Goal: Task Accomplishment & Management: Complete application form

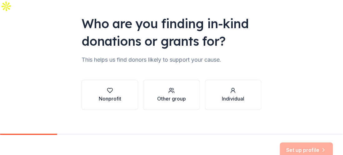
scroll to position [68, 0]
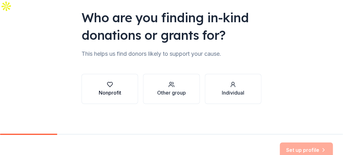
click at [108, 81] on icon "button" at bounding box center [110, 84] width 6 height 6
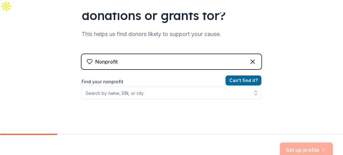
scroll to position [100, 0]
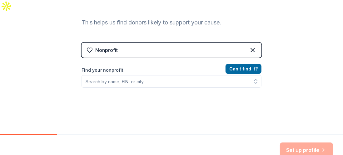
click at [120, 42] on div "Nonprofit" at bounding box center [171, 49] width 180 height 15
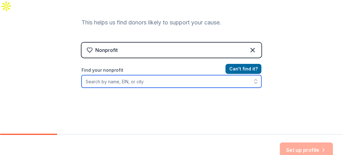
click at [103, 75] on input "Find your nonprofit" at bounding box center [171, 81] width 180 height 12
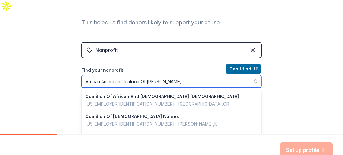
type input "African American Coalition Of Kane"
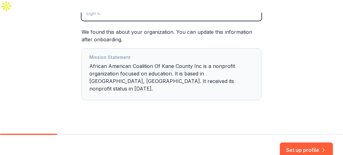
scroll to position [167, 0]
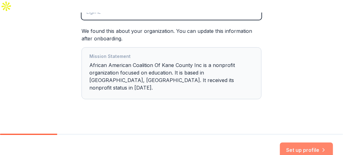
click at [296, 142] on button "Set up profile" at bounding box center [306, 149] width 53 height 15
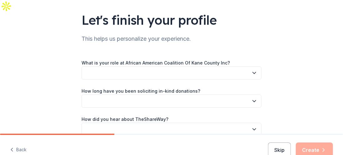
scroll to position [62, 0]
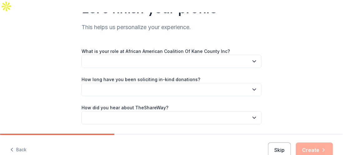
click at [245, 55] on button "button" at bounding box center [171, 61] width 180 height 13
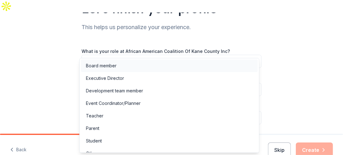
click at [110, 66] on div "Board member" at bounding box center [101, 65] width 31 height 7
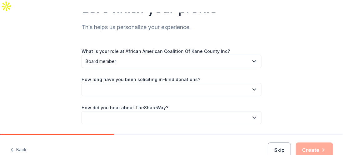
click at [251, 58] on icon "button" at bounding box center [254, 61] width 6 height 6
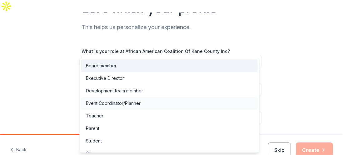
click at [120, 104] on div "Event Coordinator/Planner" at bounding box center [113, 102] width 55 height 7
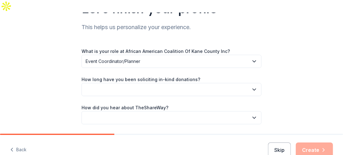
click at [244, 57] on span "Event Coordinator/Planner" at bounding box center [167, 60] width 163 height 7
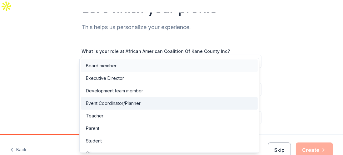
click at [108, 68] on div "Board member" at bounding box center [101, 65] width 31 height 7
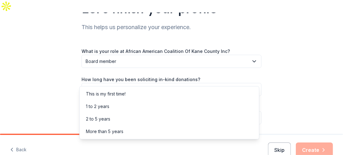
click at [247, 83] on button "button" at bounding box center [171, 89] width 180 height 13
click at [106, 105] on div "1 to 2 years" at bounding box center [97, 105] width 23 height 7
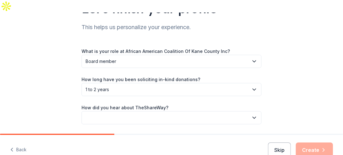
scroll to position [83, 0]
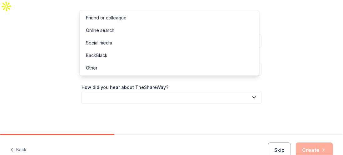
click at [248, 91] on button "button" at bounding box center [171, 97] width 180 height 13
click at [108, 28] on div "Online search" at bounding box center [100, 30] width 28 height 7
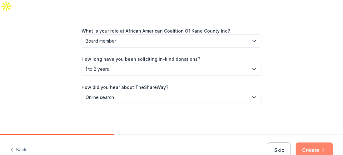
click at [315, 142] on button "Create" at bounding box center [314, 149] width 37 height 15
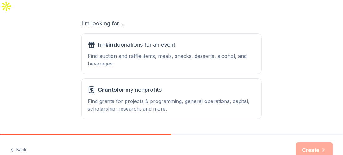
scroll to position [125, 0]
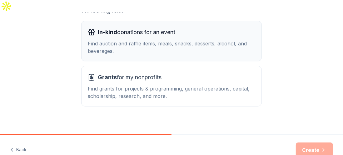
click at [233, 40] on div "Find auction and raffle items, meals, snacks, desserts, alcohol, and beverages." at bounding box center [171, 47] width 167 height 15
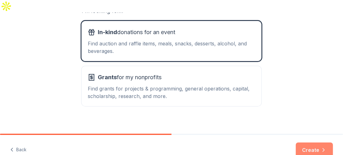
click at [311, 142] on button "Create" at bounding box center [314, 149] width 37 height 15
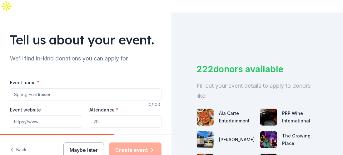
scroll to position [62, 0]
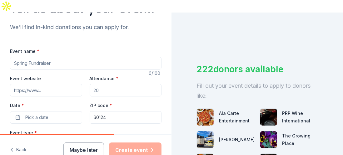
click at [47, 57] on input "Event name *" at bounding box center [85, 63] width 151 height 12
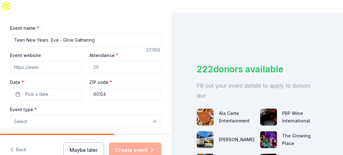
scroll to position [94, 0]
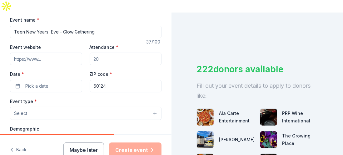
type input "Teen New Years Eve - Glow Gathering"
click at [103, 52] on input "Attendance *" at bounding box center [126, 58] width 72 height 12
drag, startPoint x: 103, startPoint y: 46, endPoint x: 90, endPoint y: 45, distance: 13.4
click at [90, 52] on input "Attendance *" at bounding box center [126, 58] width 72 height 12
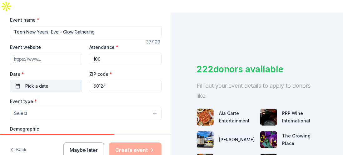
type input "100"
click at [44, 82] on span "Pick a date" at bounding box center [36, 85] width 23 height 7
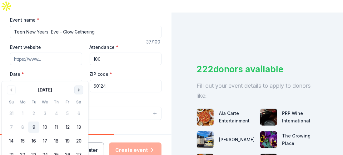
click at [78, 90] on button "Go to next month" at bounding box center [78, 89] width 9 height 9
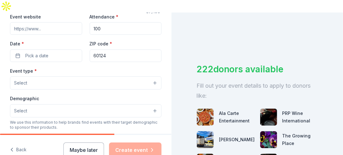
scroll to position [139, 0]
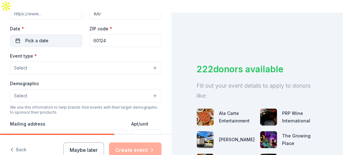
click at [47, 37] on span "Pick a date" at bounding box center [36, 40] width 23 height 7
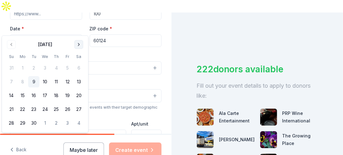
click at [79, 43] on button "Go to next month" at bounding box center [78, 44] width 9 height 9
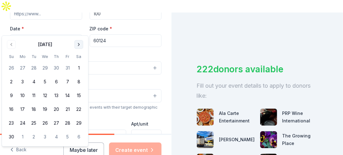
click at [79, 43] on button "Go to next month" at bounding box center [78, 44] width 9 height 9
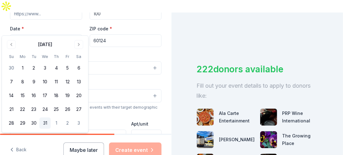
click at [46, 124] on button "31" at bounding box center [44, 122] width 11 height 11
click at [140, 34] on input "60124" at bounding box center [126, 40] width 72 height 12
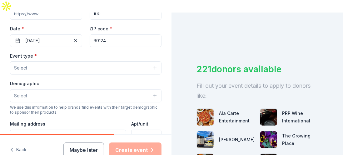
click at [117, 34] on input "60124" at bounding box center [126, 40] width 72 height 12
drag, startPoint x: 111, startPoint y: 27, endPoint x: 86, endPoint y: 24, distance: 25.1
click at [86, 25] on div "Event website Attendance * 100 Date * 12/31/2025 ZIP code * 60124" at bounding box center [85, 22] width 151 height 49
type input "60123"
click at [52, 61] on button "Select" at bounding box center [85, 67] width 151 height 13
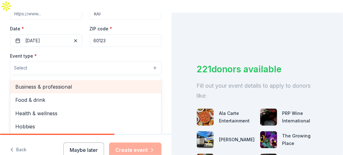
scroll to position [20, 0]
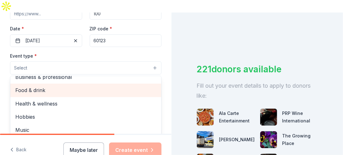
click at [51, 86] on span "Food & drink" at bounding box center [85, 90] width 141 height 8
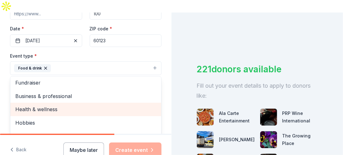
scroll to position [0, 0]
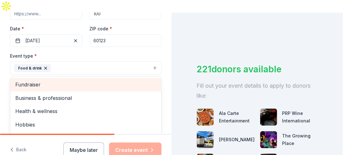
click at [34, 80] on span "Fundraiser" at bounding box center [85, 84] width 141 height 8
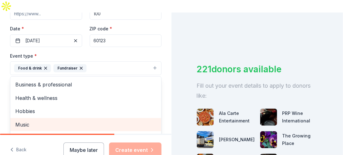
click at [30, 120] on span "Music" at bounding box center [85, 124] width 141 height 8
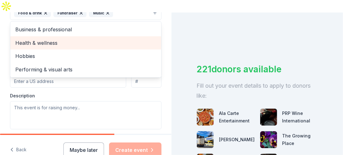
scroll to position [201, 0]
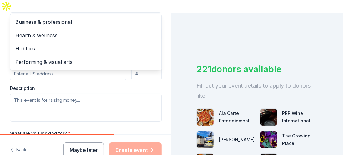
click at [157, 70] on div "Tell us about your event. We'll find in-kind donations you can apply for. Event…" at bounding box center [85, 19] width 171 height 416
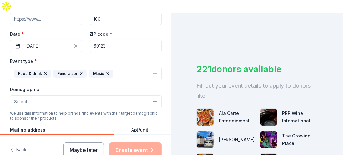
scroll to position [165, 0]
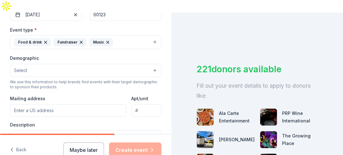
click at [142, 64] on button "Select" at bounding box center [85, 70] width 151 height 13
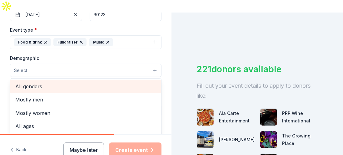
click at [38, 82] on span "All genders" at bounding box center [85, 86] width 141 height 8
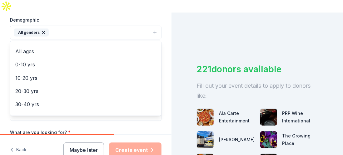
scroll to position [206, 0]
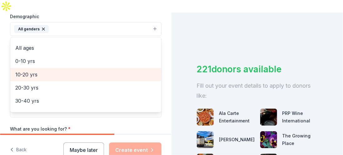
click at [17, 70] on span "10-20 yrs" at bounding box center [85, 74] width 141 height 8
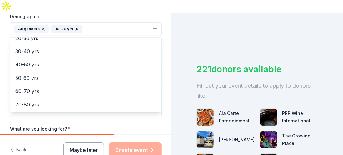
scroll to position [73, 0]
click at [175, 103] on div "Tell us about your event. We'll find in-kind donations you can apply for. Event…" at bounding box center [171, 89] width 343 height 155
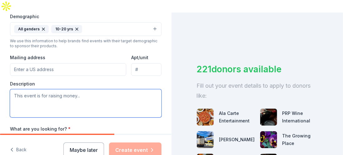
click at [76, 89] on textarea at bounding box center [85, 103] width 151 height 28
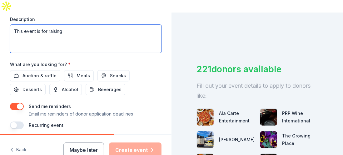
scroll to position [263, 0]
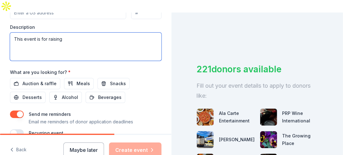
paste textarea "to fund AACKC youth—covering free spots for low-income teens, safe year-round t…"
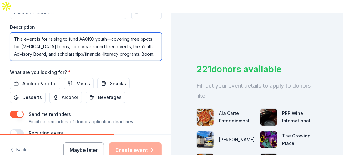
scroll to position [0, 0]
drag, startPoint x: 79, startPoint y: 20, endPoint x: 94, endPoint y: 25, distance: 15.8
click at [94, 32] on textarea "This event is for raising to fund AACKC youth—covering free spots for low-incom…" at bounding box center [85, 46] width 151 height 28
click at [58, 40] on textarea "This event is for raising to fund community youth—covering free spots for low-i…" at bounding box center [85, 46] width 151 height 28
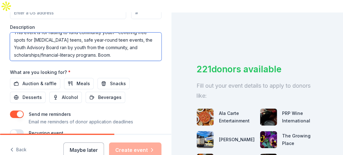
scroll to position [7, 0]
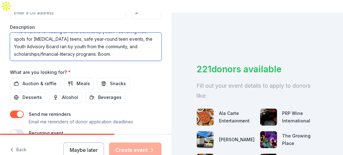
drag, startPoint x: 113, startPoint y: 40, endPoint x: 99, endPoint y: 37, distance: 14.0
click at [99, 37] on textarea "This event is for raising to fund community youth—covering free spots for low-i…" at bounding box center [85, 46] width 151 height 28
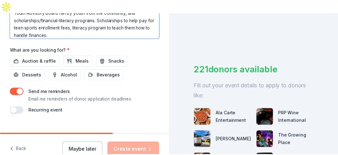
scroll to position [294, 0]
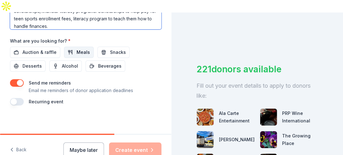
type textarea "This event is for raising to fund community youth—covering free spots for low-i…"
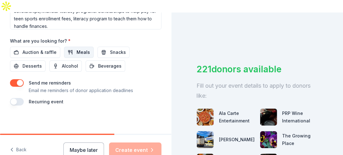
click at [84, 48] on span "Meals" at bounding box center [82, 51] width 13 height 7
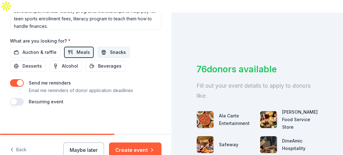
click at [105, 47] on button "Snacks" at bounding box center [113, 52] width 32 height 11
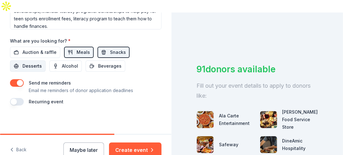
click at [32, 62] on span "Desserts" at bounding box center [31, 65] width 19 height 7
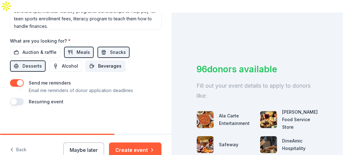
click at [107, 62] on span "Beverages" at bounding box center [109, 65] width 23 height 7
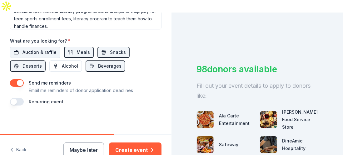
click at [49, 48] on span "Auction & raffle" at bounding box center [39, 51] width 34 height 7
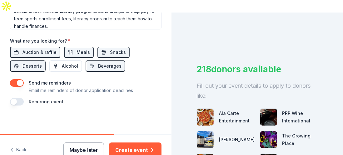
click at [90, 142] on button "Maybe later" at bounding box center [83, 149] width 41 height 15
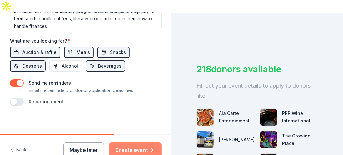
click at [135, 142] on button "Create event" at bounding box center [135, 149] width 52 height 15
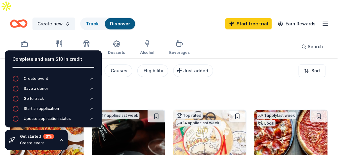
click at [122, 89] on div "346 results" at bounding box center [87, 95] width 155 height 12
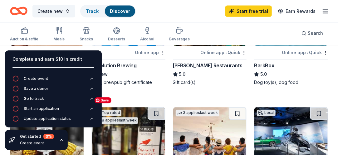
scroll to position [343, 0]
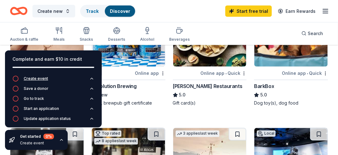
click at [17, 80] on icon "button" at bounding box center [15, 78] width 6 height 6
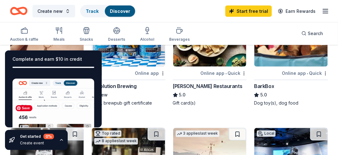
scroll to position [31, 0]
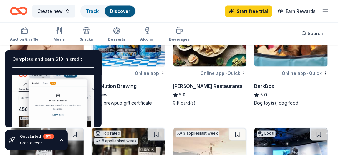
click at [107, 69] on div at bounding box center [112, 73] width 42 height 8
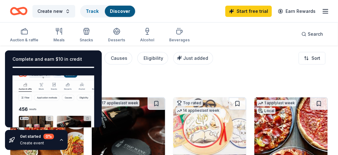
scroll to position [0, 0]
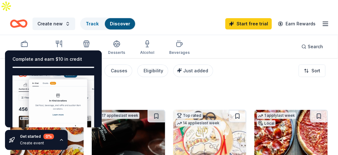
click at [328, 20] on icon "button" at bounding box center [325, 23] width 7 height 7
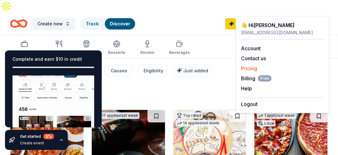
click at [245, 69] on link "Pricing" at bounding box center [249, 68] width 16 height 6
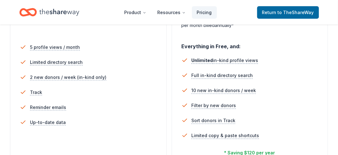
scroll to position [94, 0]
